Goal: Answer question/provide support: Share knowledge or assist other users

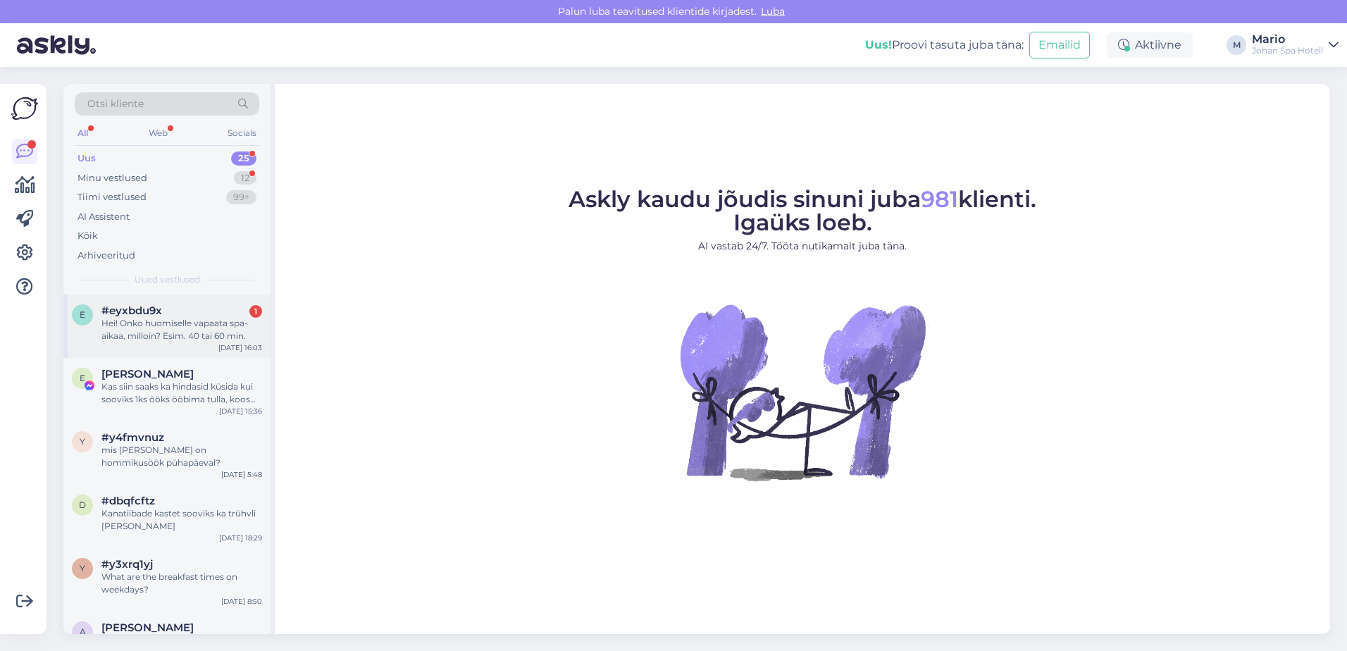
click at [123, 336] on div "Hei! Onko huomiselle vapaata spa-aikaa, milloin? Esim. 40 tai 60 min." at bounding box center [181, 329] width 161 height 25
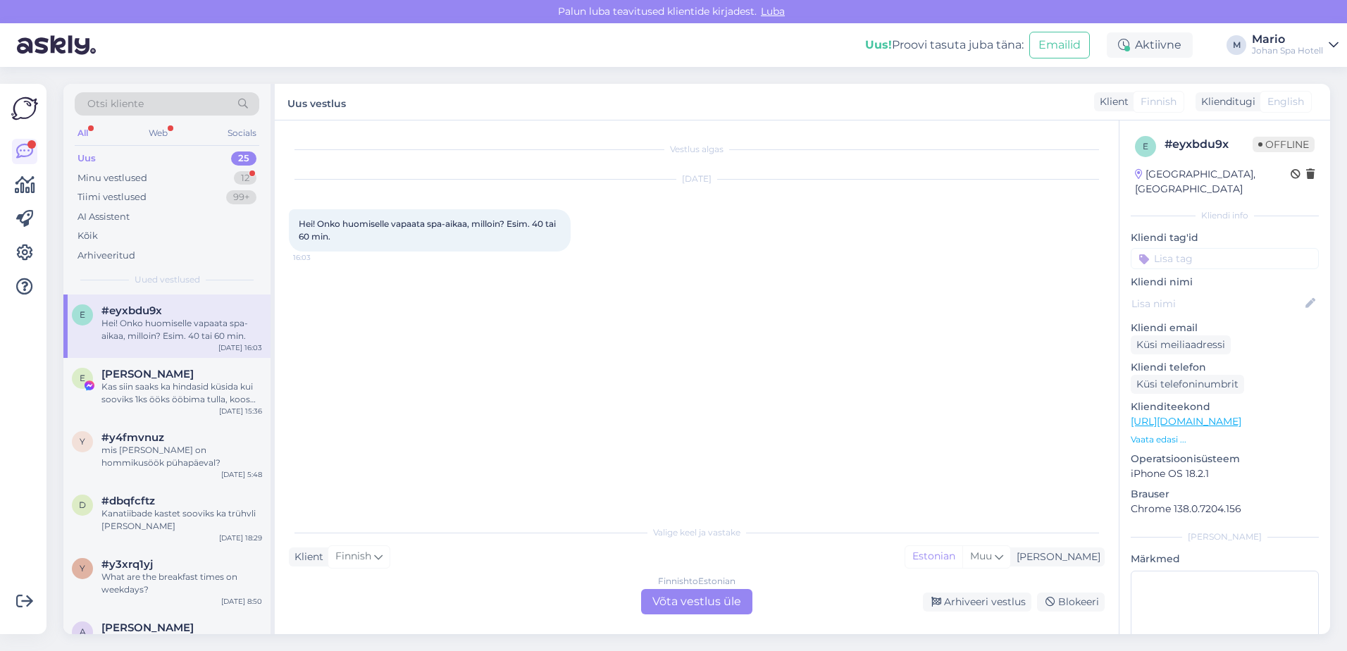
click at [656, 597] on div "Finnish to Estonian Võta vestlus üle" at bounding box center [696, 601] width 111 height 25
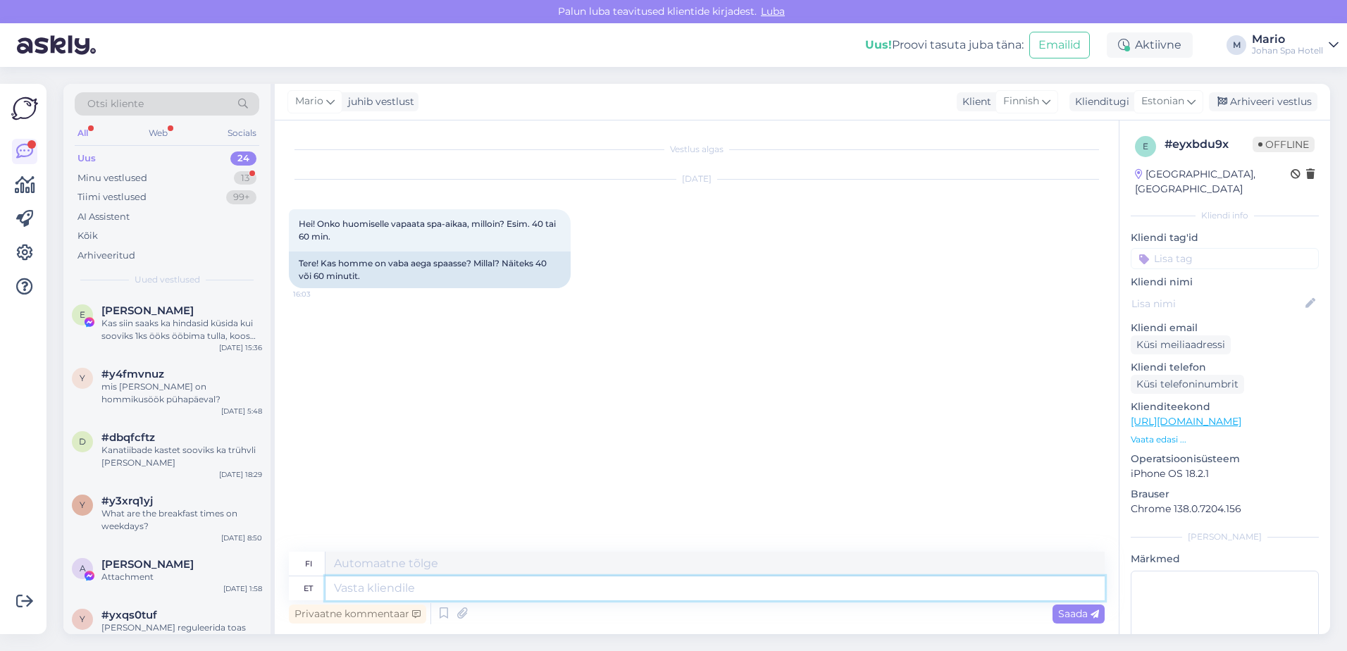
click at [379, 583] on textarea at bounding box center [714, 588] width 779 height 24
type textarea "un"
type textarea "nukkua"
type textarea "unfo"
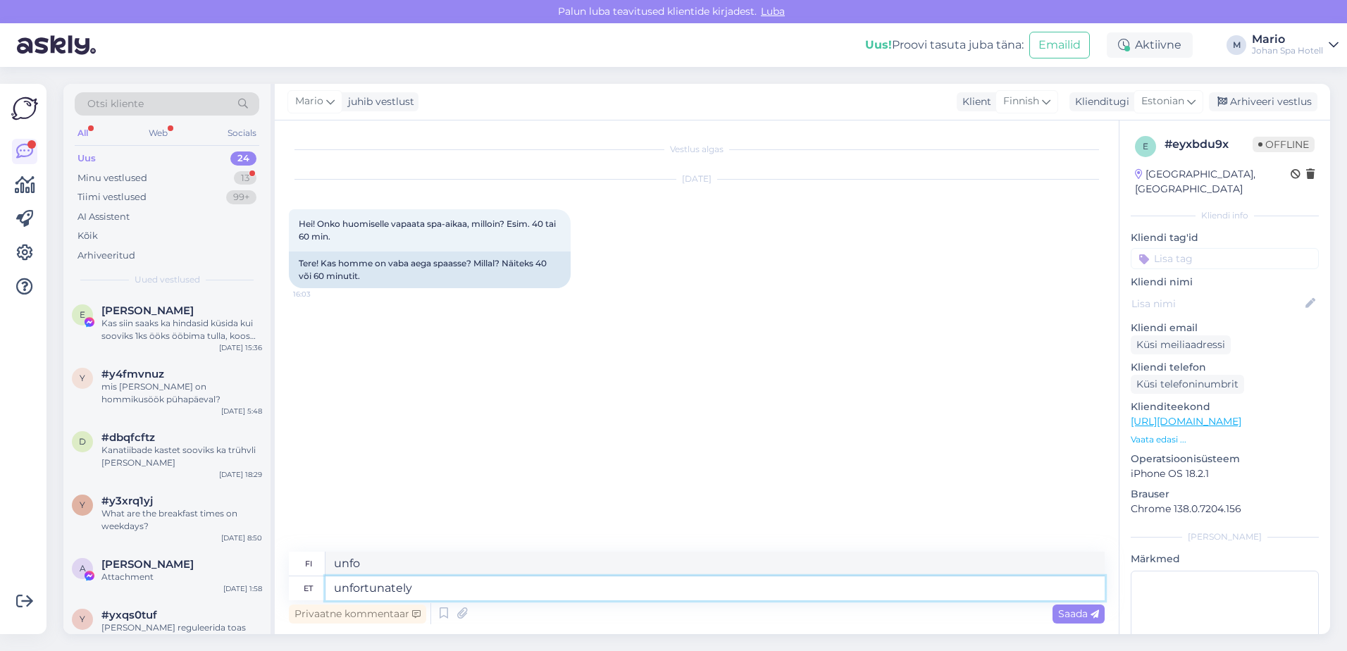
type textarea "unfortunately"
type textarea "valitettavasti"
type textarea "unfortunately we"
type textarea "valitettavasti me"
type textarea "unfortunately we do"
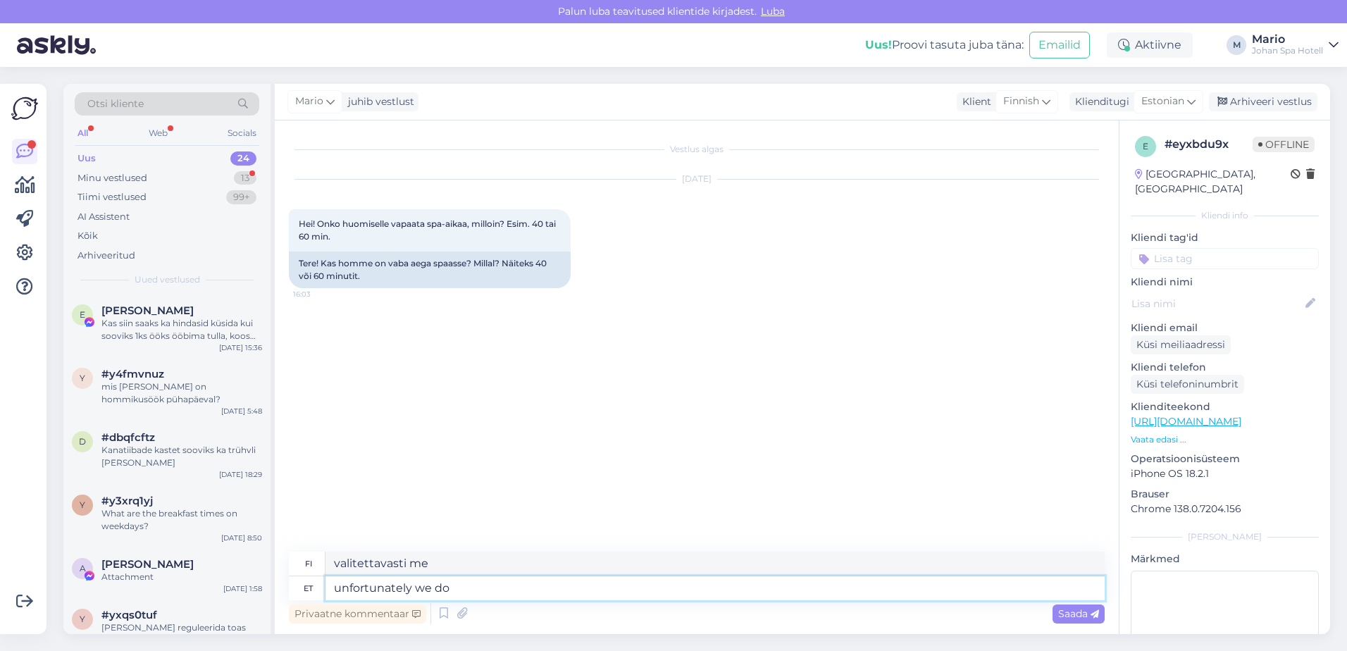
type textarea "valitettavasti meillä on"
type textarea "unfortunately we do n"
type textarea "valitettavasti emme"
type textarea "unfortunately we do not"
type textarea "valitettavasti meillä ei"
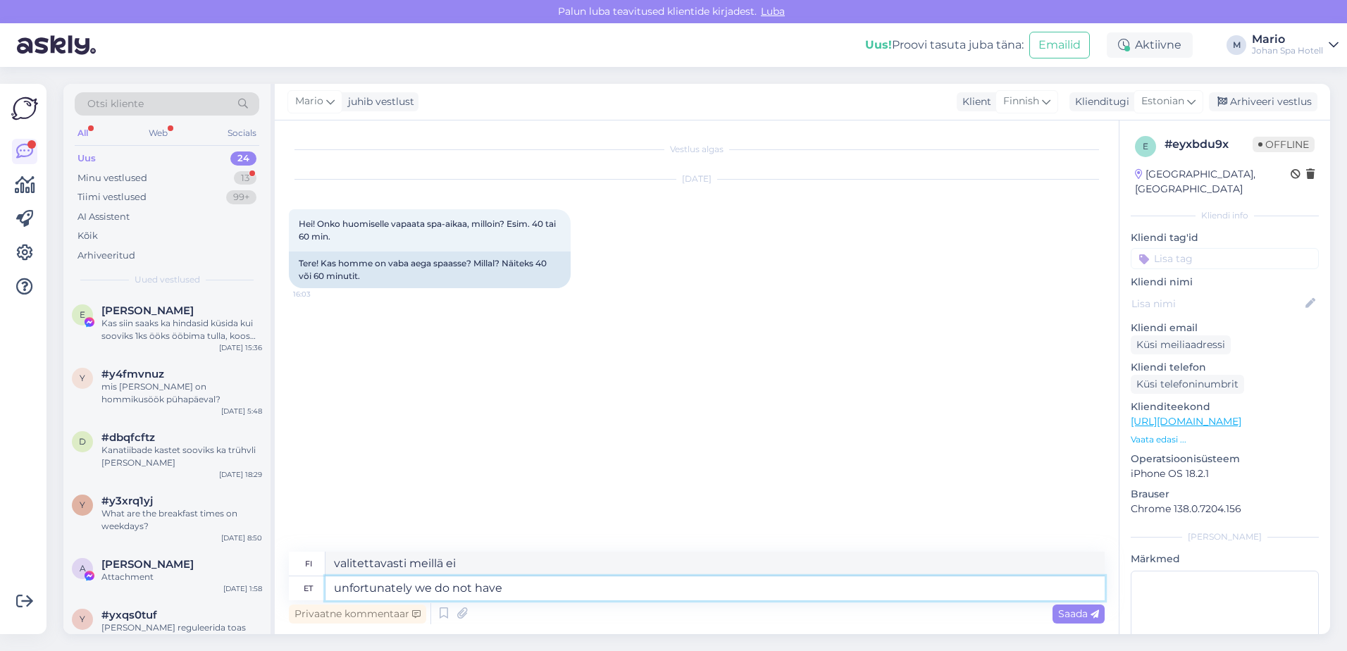
type textarea "unfortunately we do not have"
type textarea "valitettavasti meillä ei ole"
type textarea "unfortunately we do not have any"
type textarea "valitettavasti meillä ei ole yhtään"
type textarea "unfortunately we do not have any free"
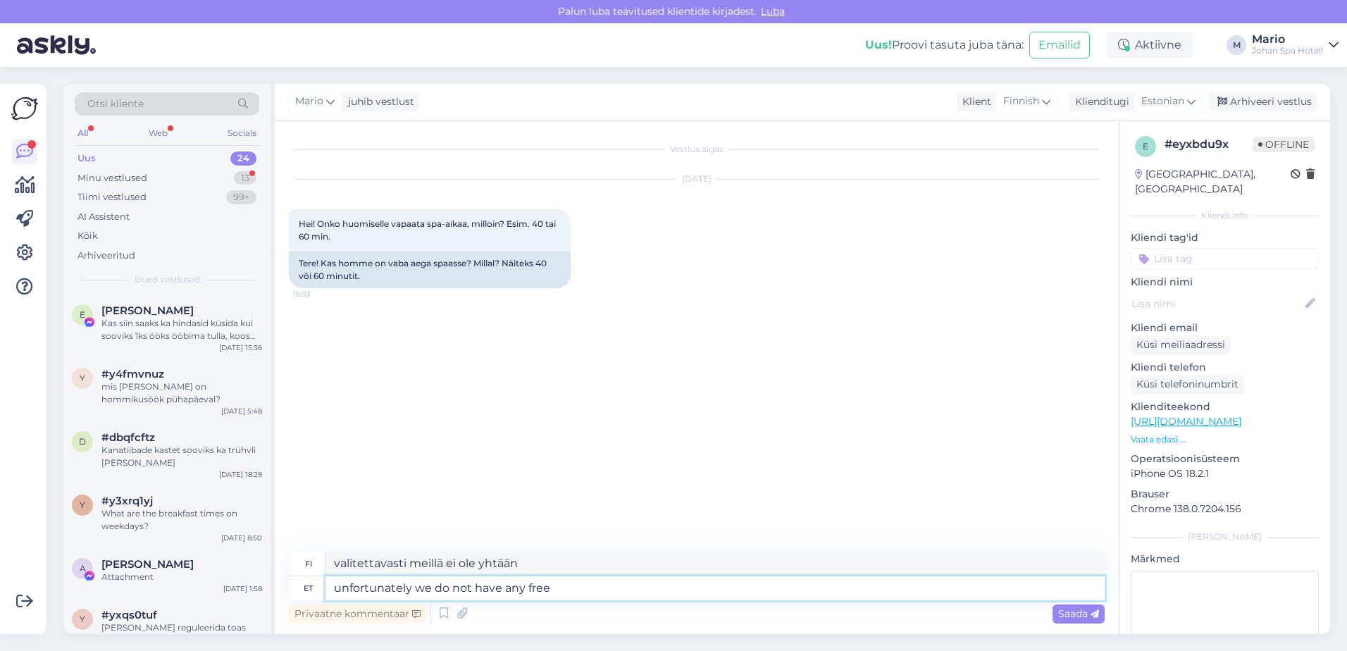
type textarea "valitettavasti meillä ei ole ilmaisia"
drag, startPoint x: 556, startPoint y: 596, endPoint x: 313, endPoint y: 599, distance: 243.8
click at [313, 600] on div "fi valitettavasti meillä ei ole ilmaisia et unfortunately we do not have any fr…" at bounding box center [697, 589] width 816 height 75
type textarea "K"
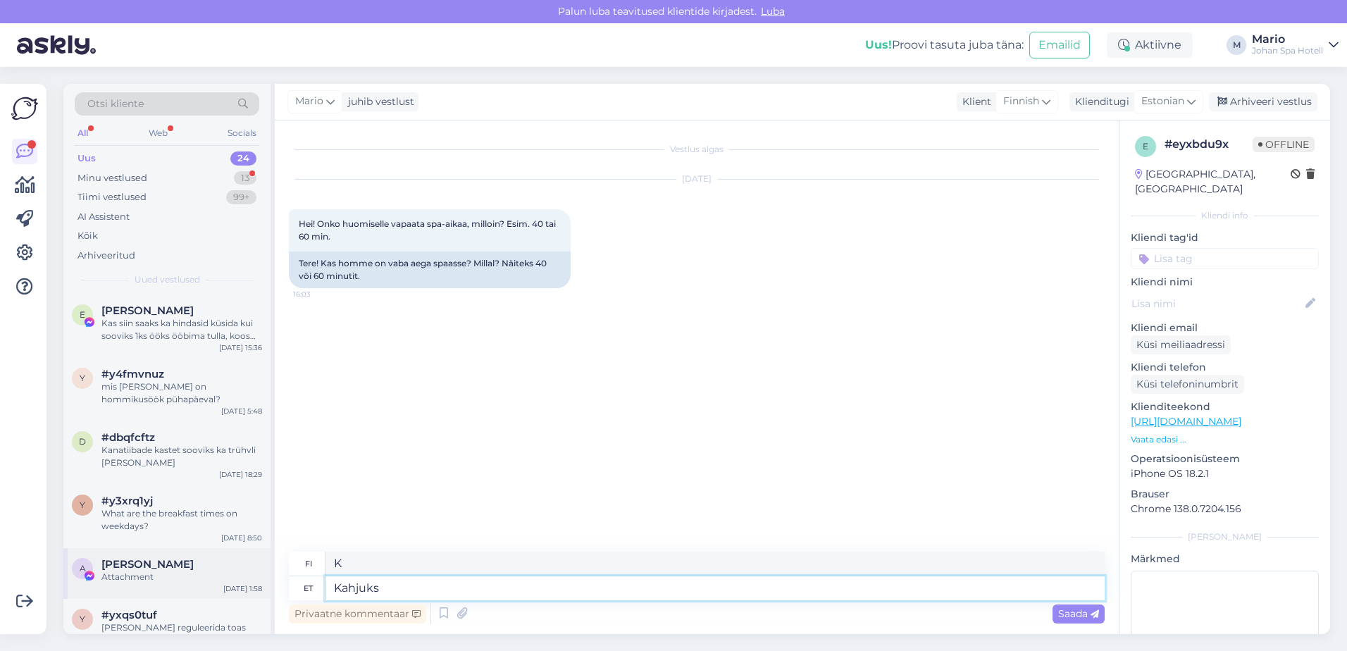
type textarea "Kahjuks"
type textarea "Valitettavasti"
type textarea "Kahjuks ei"
type textarea "Valitettavasti ei"
type textarea "Kahjuks ei ole"
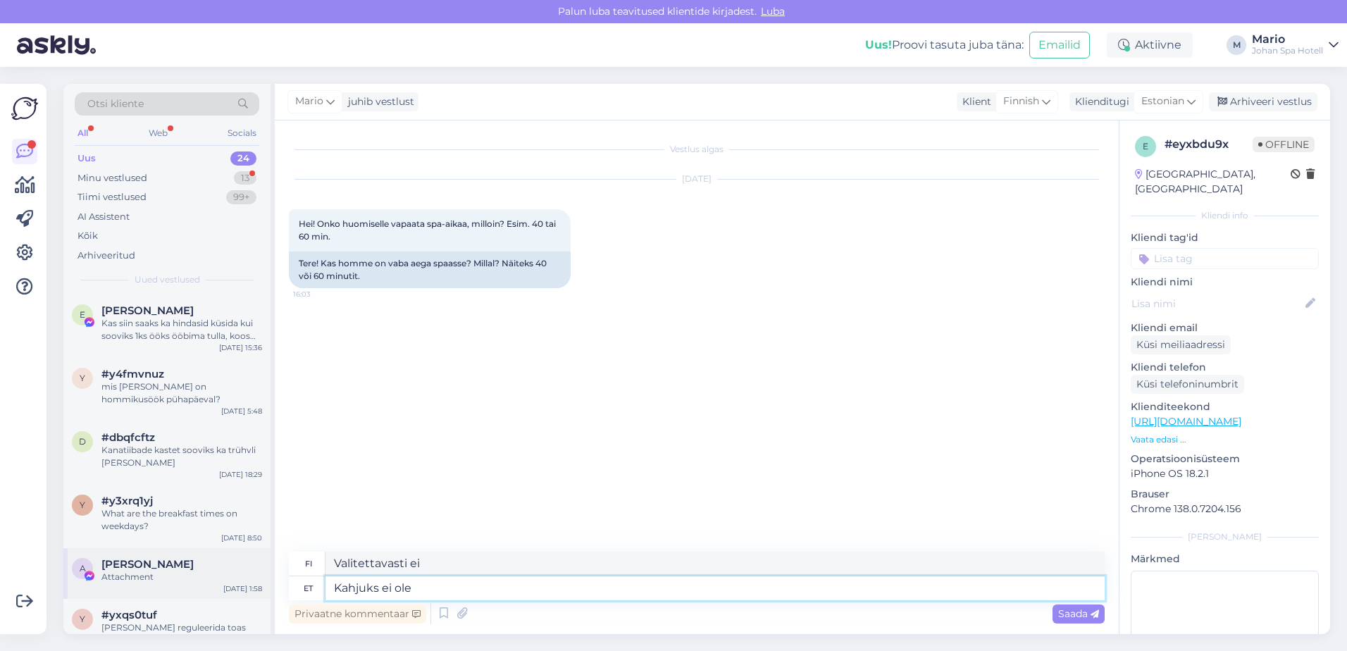
type textarea "Valitettavasti ei ole"
type textarea "Kahjuks ei ole homseks"
type textarea "Valitettavasti se ei ole huomenna."
type textarea "Kahjuks ei ole homseks ü"
type textarea "Valitettavasti huomista ei ole."
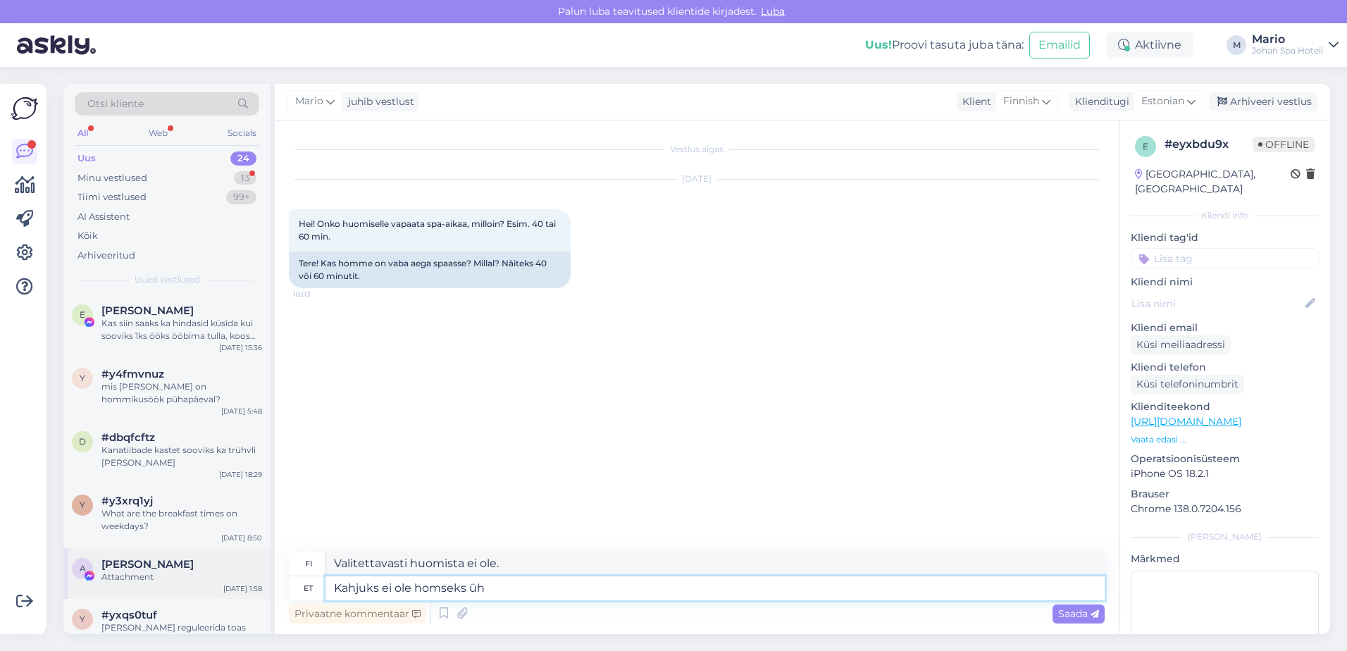
type textarea "Kahjuks ei ole homseks üht"
type textarea "Valitettavasti huomiselle ei ole ketään."
type textarea "Kahjuks ei ole homseks ühtegi"
type textarea "Valitettavasti huomiselle ei ole niitä."
type textarea "Kahjuks ei ole homseks ühtegi vaba a"
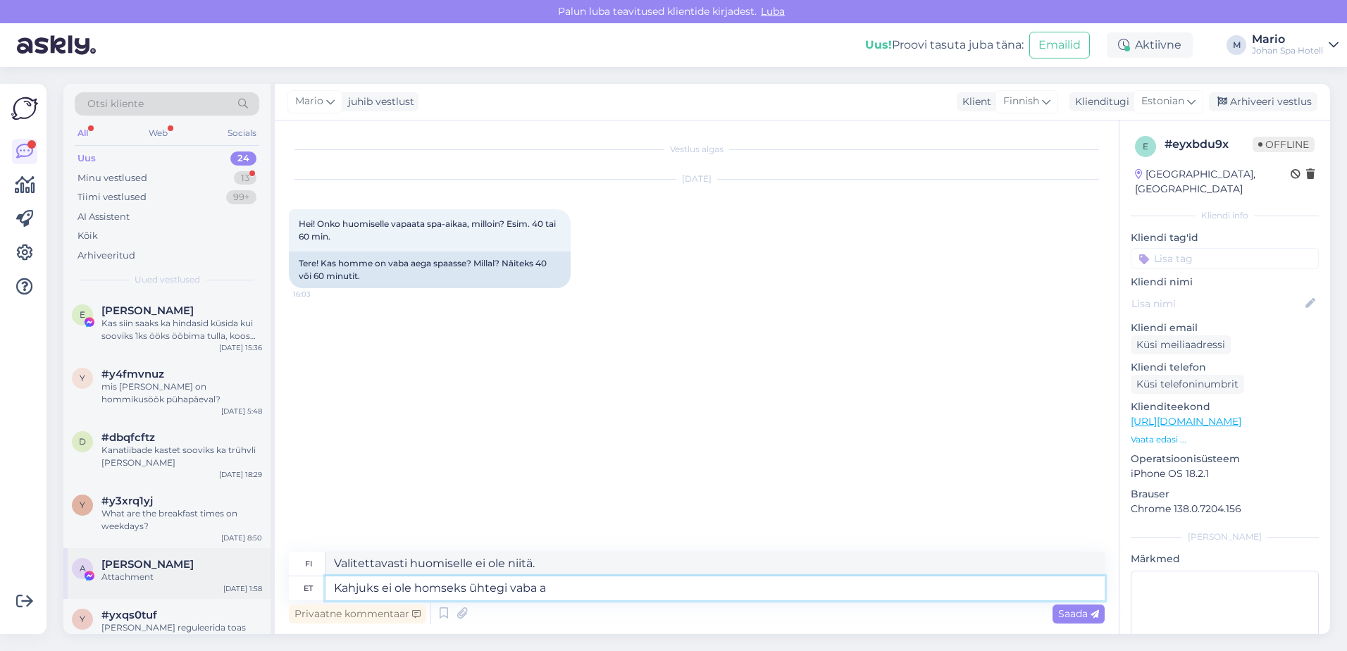
type textarea "Valitettavasti huomiselle ei ole vapaita paikkoja."
type textarea "Kahjuks ei ole homseks ühtegi vaba aega"
type textarea "Huomenna ei valitettavasti ole vapaata aikaa."
type textarea "Kahjuks ei ole homseks ühtegi vaba aega pakkuda"
type textarea "Huomiselle ei valitettavasti ole vapaita aikoja saatavilla."
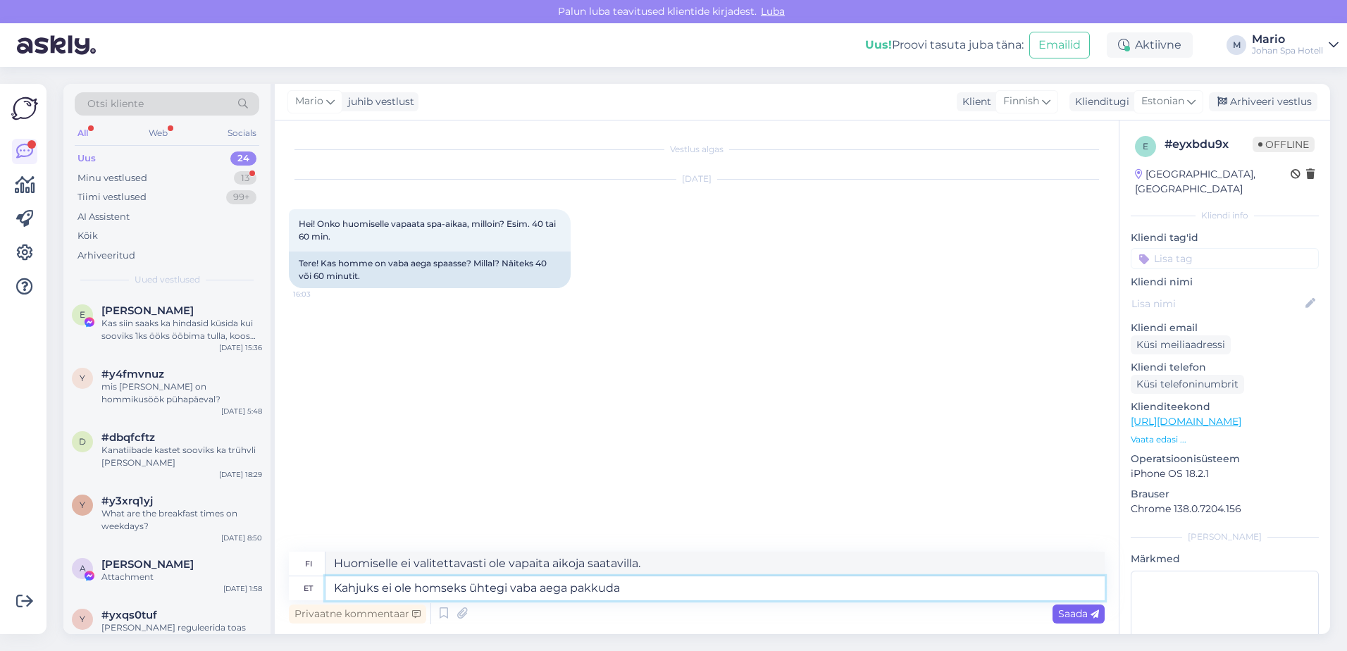
type textarea "Kahjuks ei ole homseks ühtegi vaba aega pakkuda"
click at [1076, 621] on div "Saada" at bounding box center [1078, 613] width 52 height 19
